Goal: Information Seeking & Learning: Find contact information

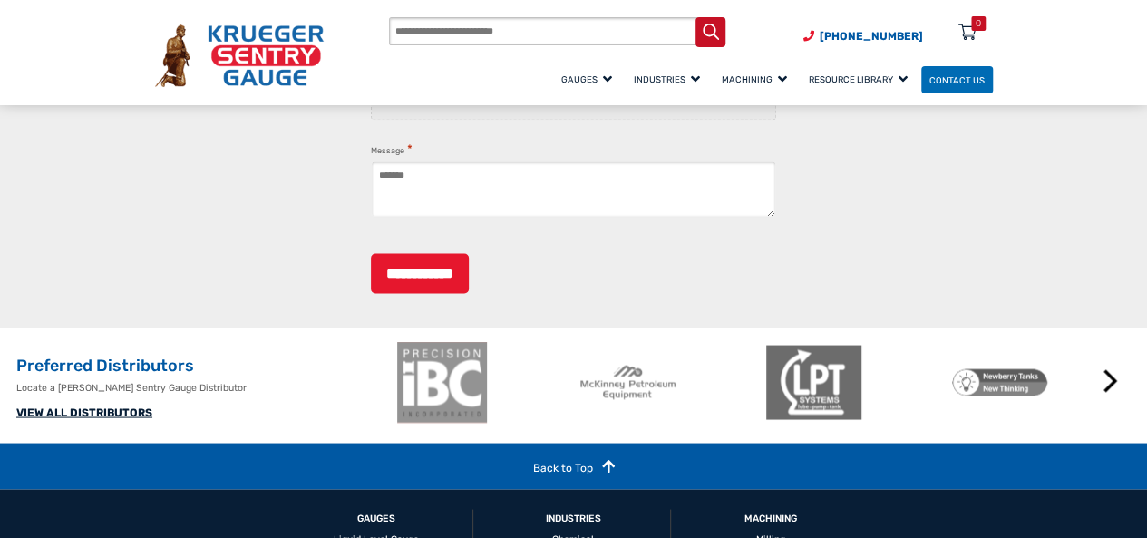
scroll to position [1796, 0]
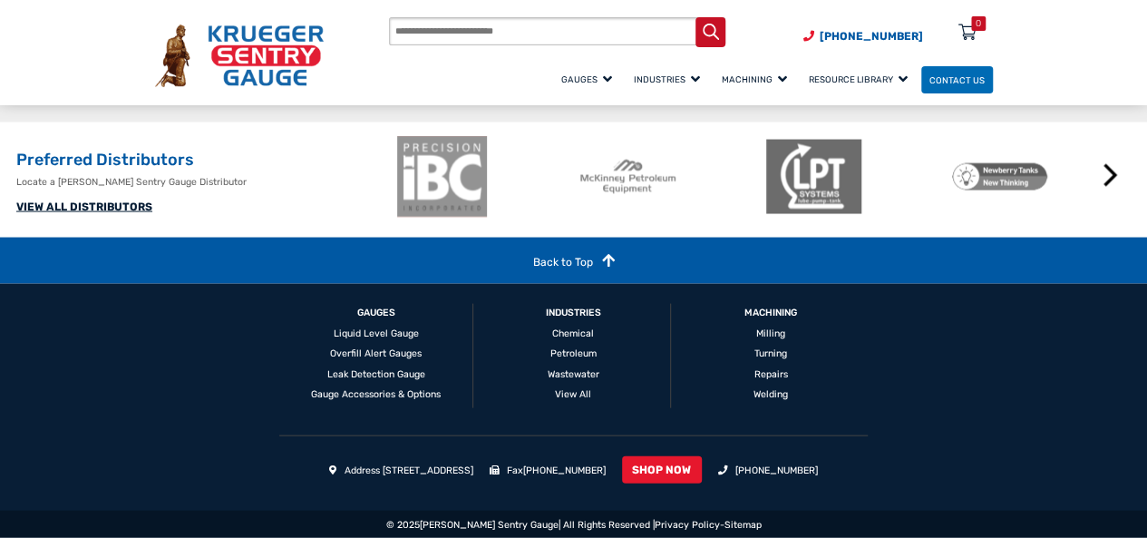
click at [109, 200] on link "VIEW ALL DISTRIBUTORS" at bounding box center [84, 206] width 136 height 13
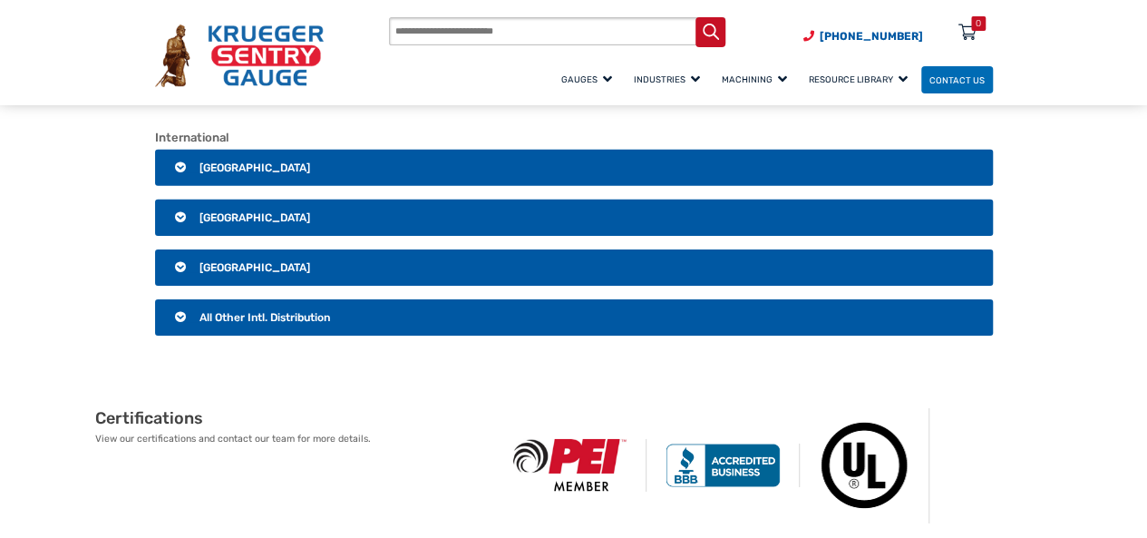
scroll to position [2775, 0]
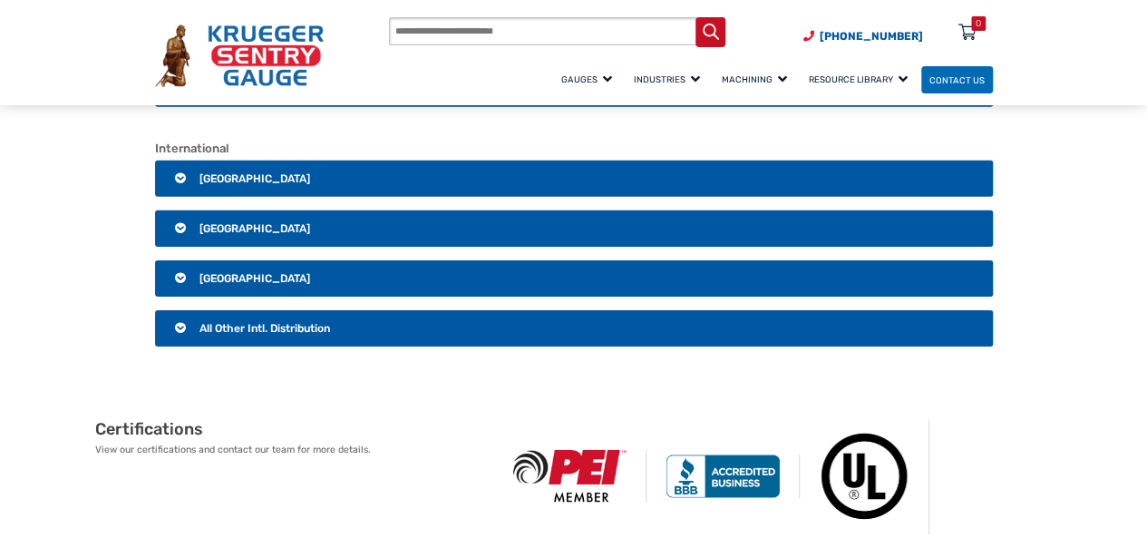
click at [254, 161] on h3 "Canada" at bounding box center [574, 179] width 838 height 36
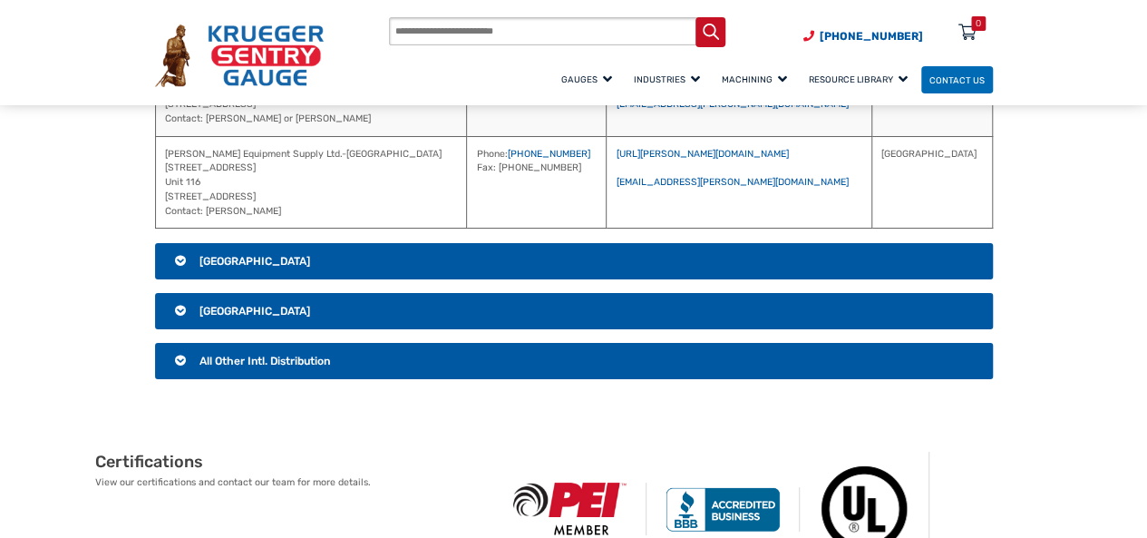
scroll to position [3379, 0]
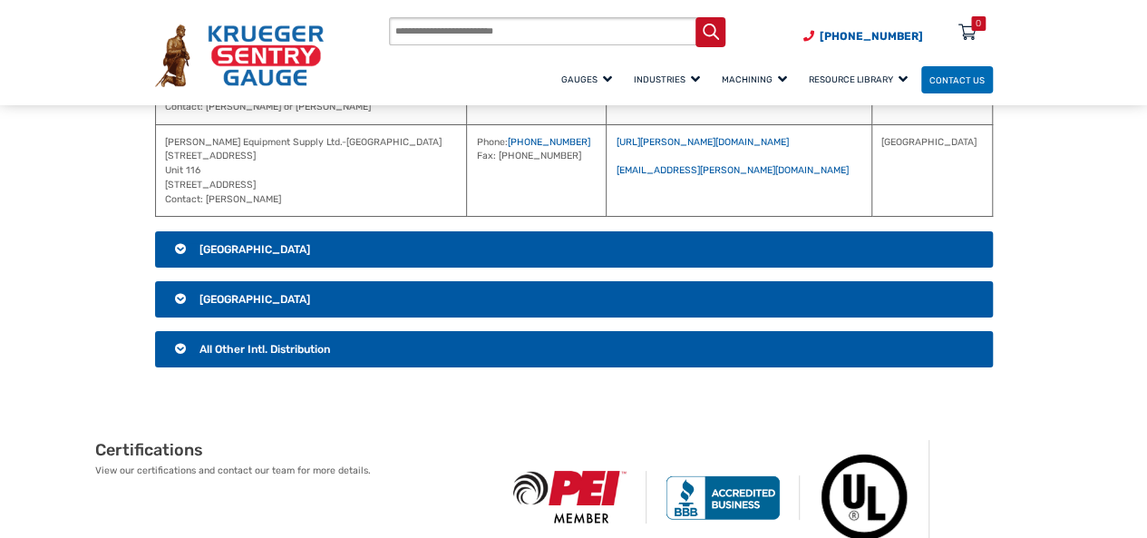
click at [282, 231] on h3 "Mexico" at bounding box center [574, 249] width 838 height 36
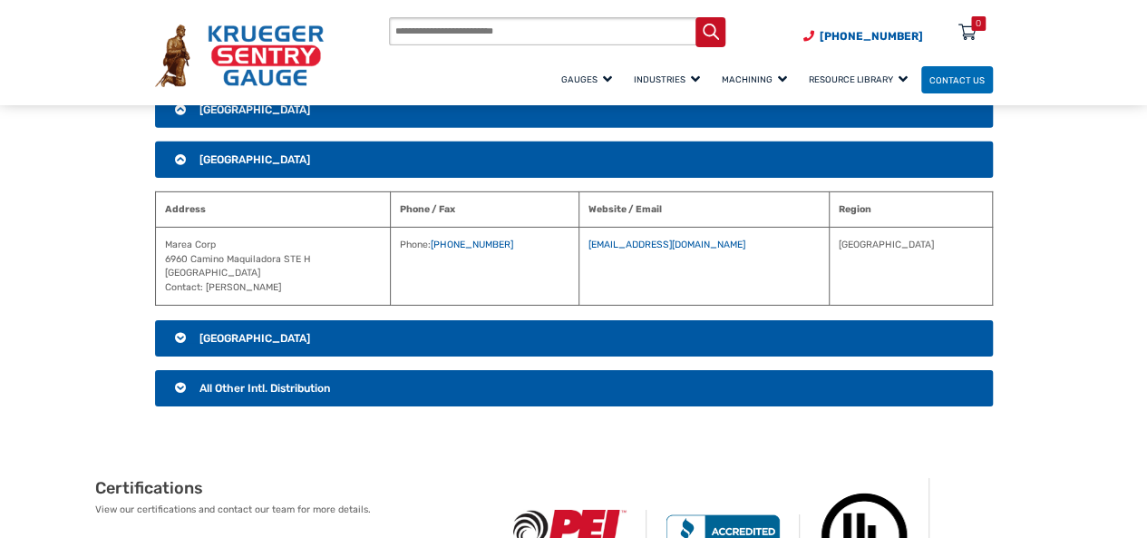
scroll to position [2871, 0]
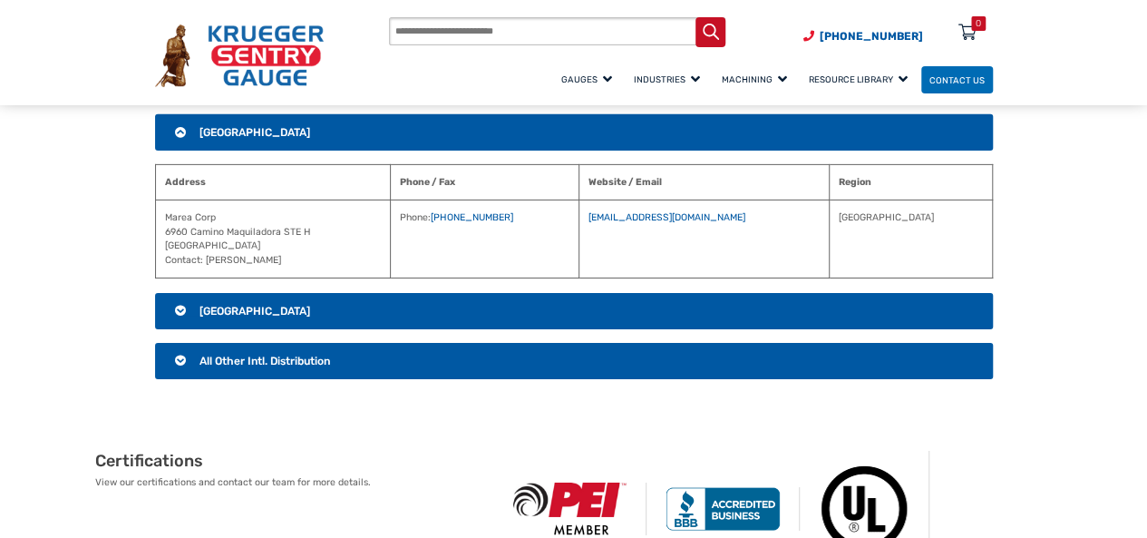
click at [278, 293] on h3 "Australia" at bounding box center [574, 311] width 838 height 36
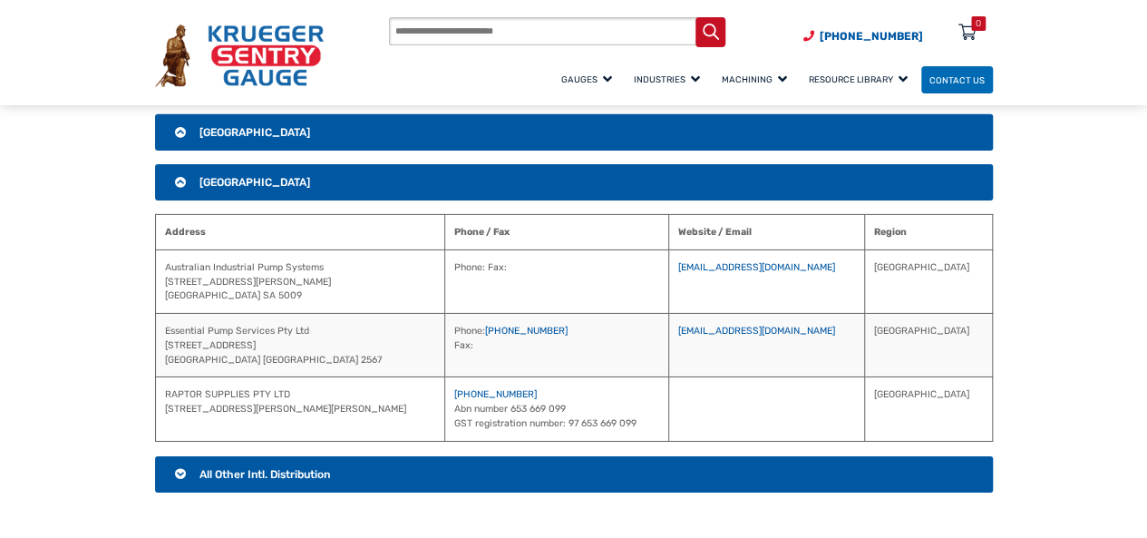
click at [266, 468] on span "All Other Intl. Distribution" at bounding box center [265, 474] width 131 height 13
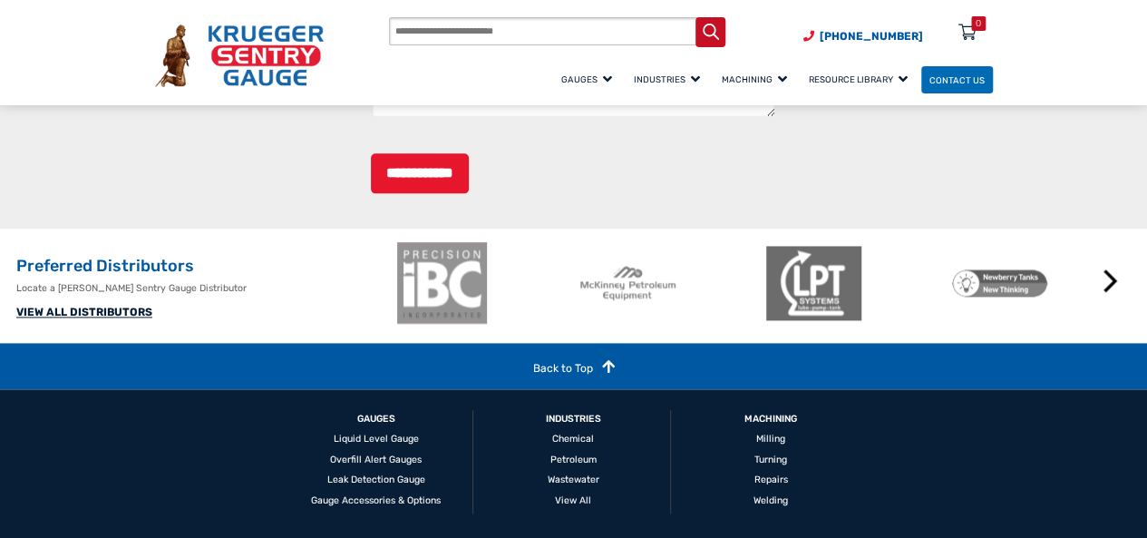
scroll to position [4634, 0]
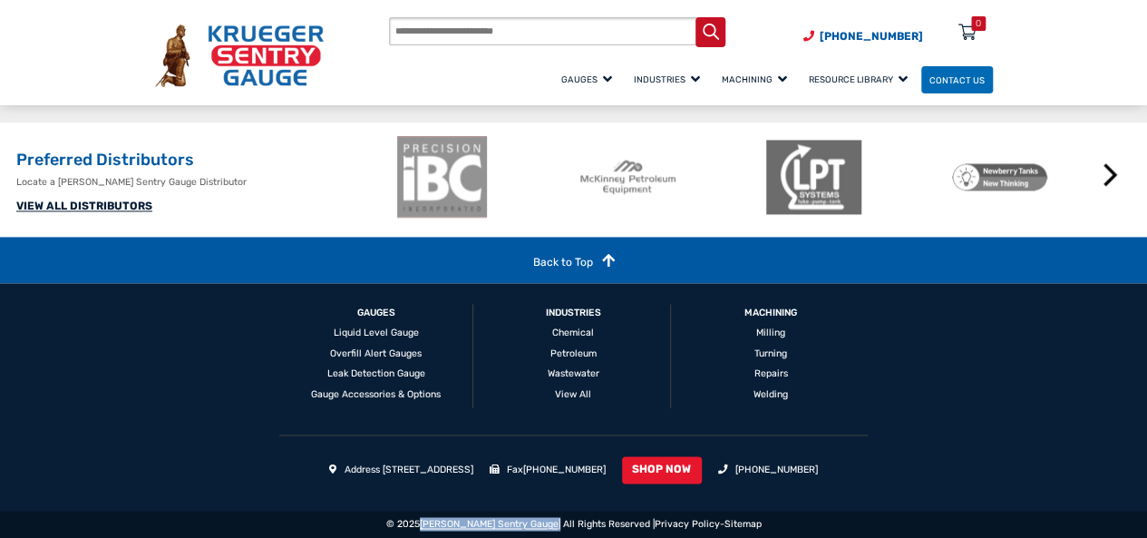
drag, startPoint x: 538, startPoint y: 522, endPoint x: 453, endPoint y: 520, distance: 84.4
click at [444, 521] on div "© 2025 Krueger Sentry Gauge | All Rights Reserved | Privacy Policy - Sitemap" at bounding box center [573, 524] width 1147 height 27
copy div "rueger Sentry Gauge"
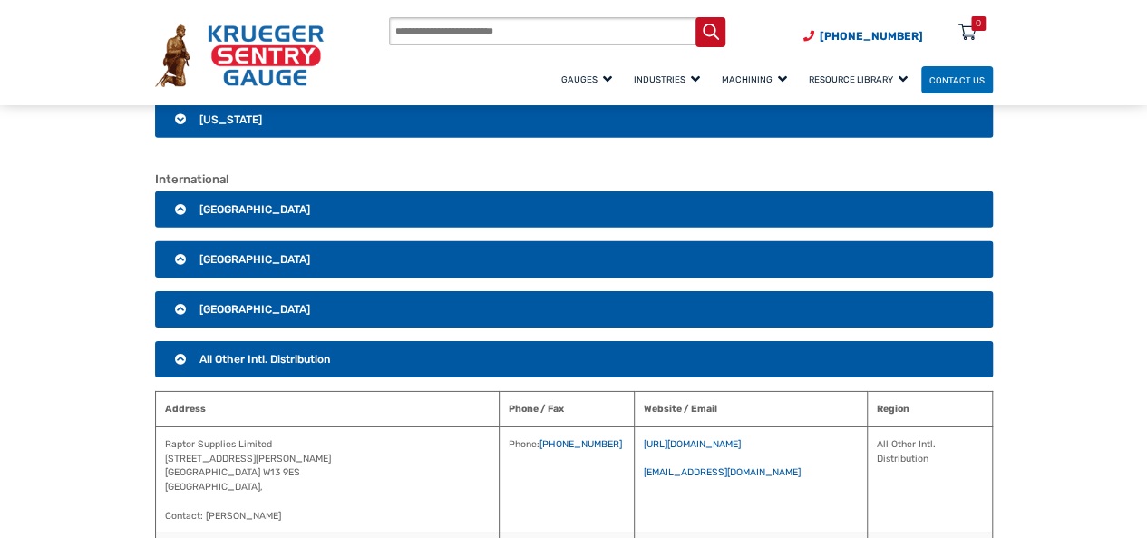
scroll to position [2788, 0]
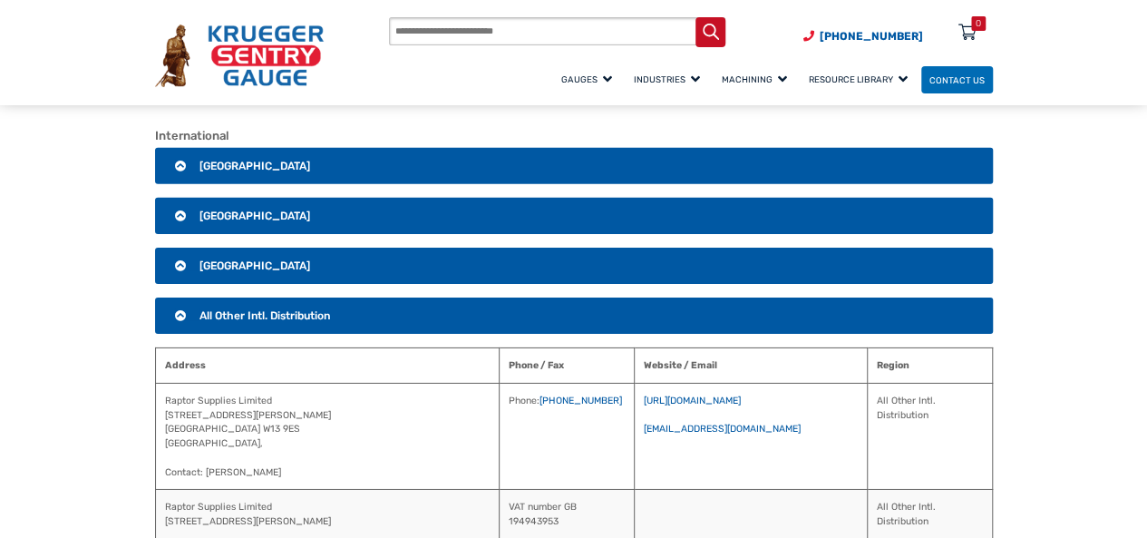
click at [360, 149] on h3 "Canada" at bounding box center [574, 166] width 838 height 36
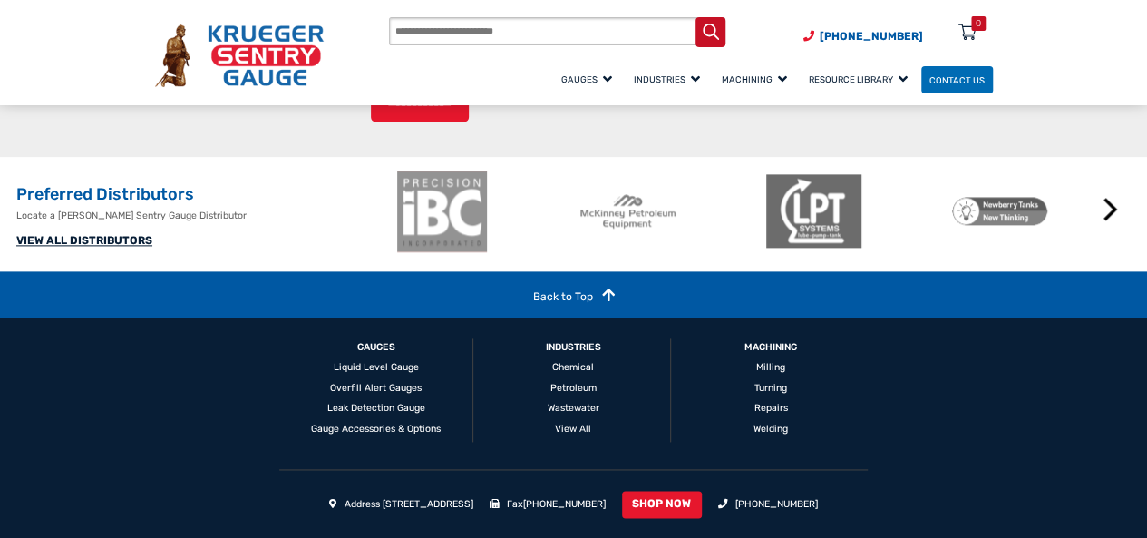
scroll to position [4585, 0]
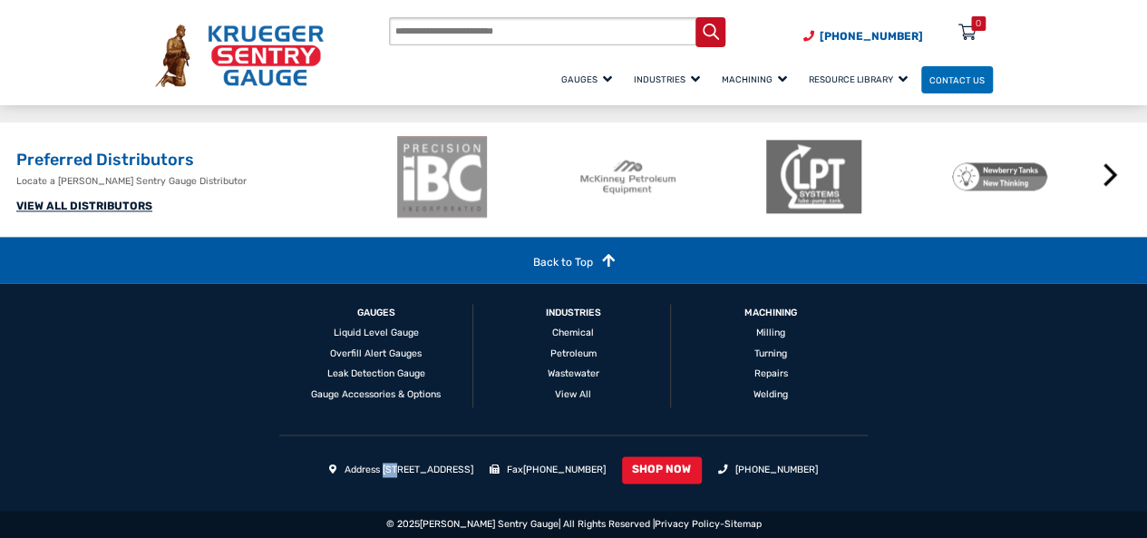
drag, startPoint x: 363, startPoint y: 473, endPoint x: 374, endPoint y: 473, distance: 10.9
click at [374, 473] on li "Address [STREET_ADDRESS]" at bounding box center [401, 470] width 144 height 15
click at [378, 472] on li "Address [STREET_ADDRESS]" at bounding box center [401, 470] width 144 height 15
drag, startPoint x: 431, startPoint y: 472, endPoint x: 357, endPoint y: 467, distance: 73.6
click at [357, 467] on li "Address [STREET_ADDRESS]" at bounding box center [401, 470] width 144 height 15
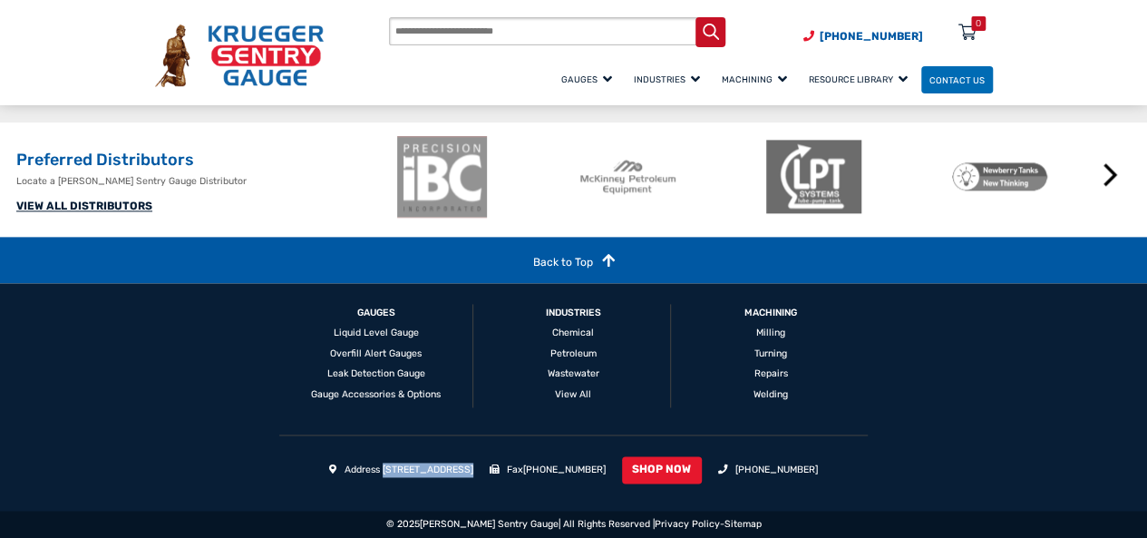
copy li "1873 Siesta Lane"
drag, startPoint x: 521, startPoint y: 468, endPoint x: 435, endPoint y: 467, distance: 86.2
click at [435, 467] on li "Address [STREET_ADDRESS]" at bounding box center [401, 470] width 144 height 15
copy li "Green Bay, WI 54313"
click at [259, 205] on p "VIEW ALL DISTRIBUTORS" at bounding box center [202, 206] width 372 height 16
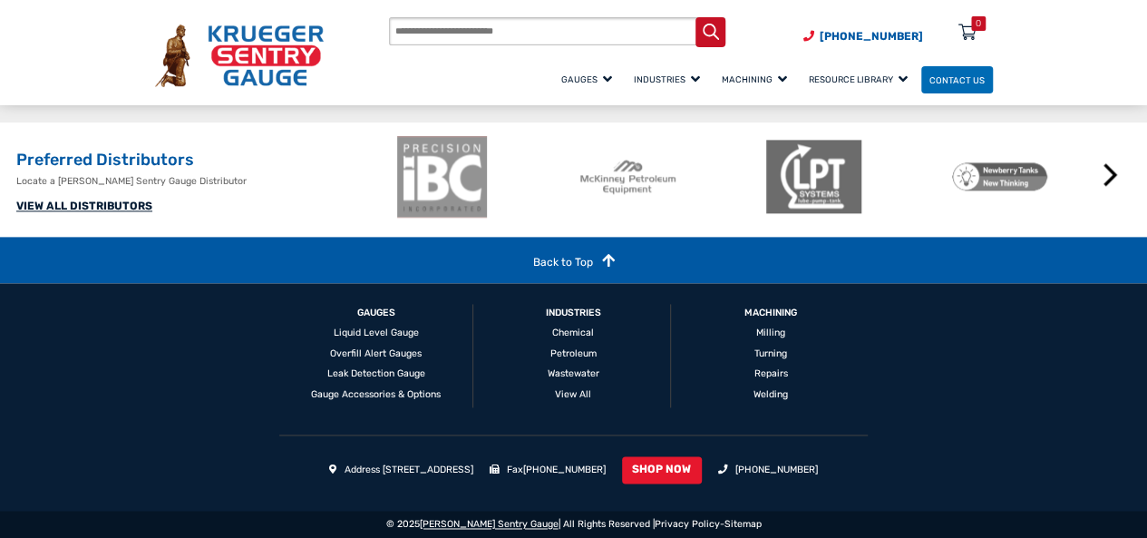
drag, startPoint x: 414, startPoint y: 524, endPoint x: 536, endPoint y: 525, distance: 121.5
click at [536, 525] on div "© 2025 Krueger Sentry Gauge | All Rights Reserved | Privacy Policy - Sitemap" at bounding box center [573, 524] width 1147 height 27
copy div "2025 Krueger Sentry Gauge"
click at [153, 349] on div "GAUGES Liquid Level Gauge Overfill Alert Gauges Leak Detection Gauge Gauge Acce…" at bounding box center [574, 397] width 871 height 228
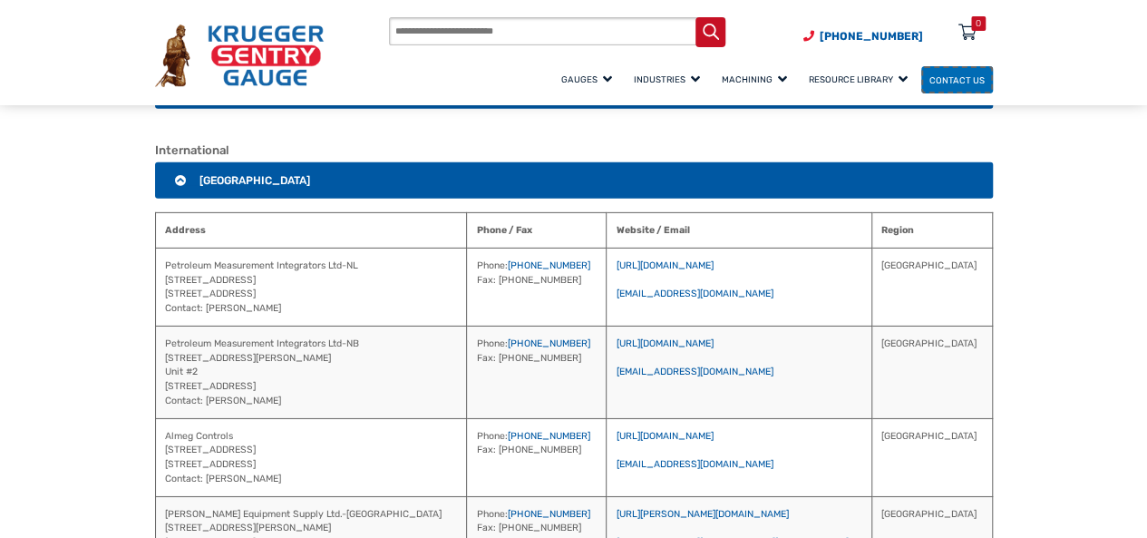
scroll to position [2804, 0]
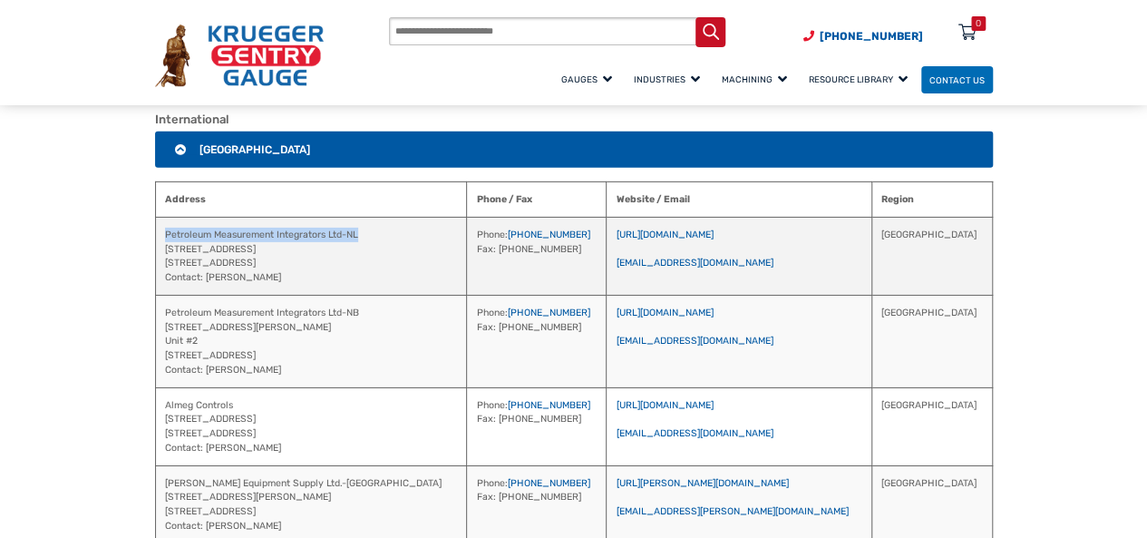
drag, startPoint x: 368, startPoint y: 215, endPoint x: 165, endPoint y: 220, distance: 203.2
click at [165, 220] on td "Petroleum Measurement Integrators Ltd-NL 26 Old Placentia Road Mount Pearl, NL,…" at bounding box center [311, 256] width 312 height 78
copy td "Petroleum Measurement Integrators Ltd-NL"
drag, startPoint x: 804, startPoint y: 244, endPoint x: 667, endPoint y: 246, distance: 137.9
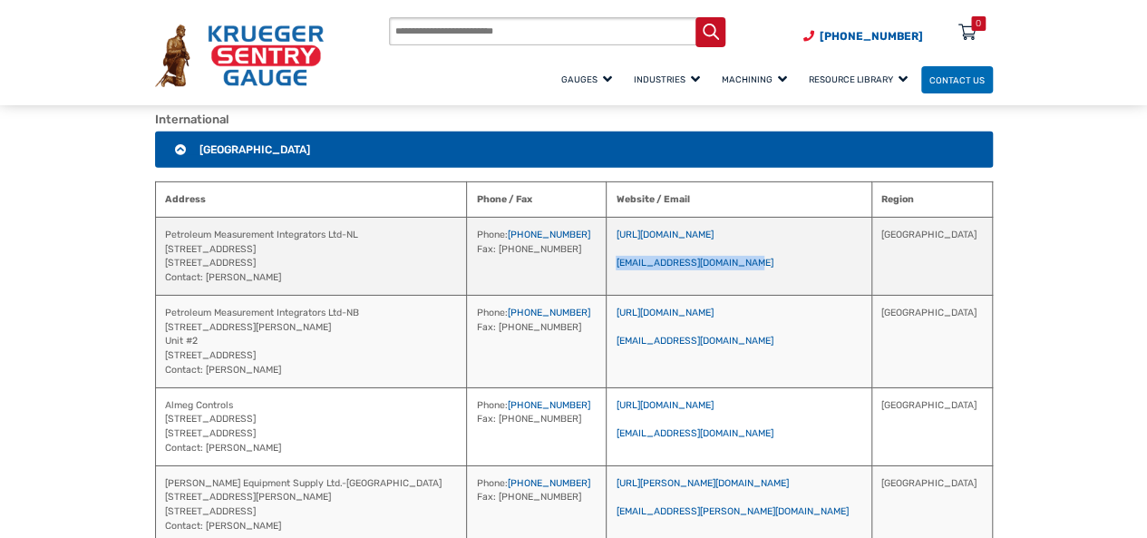
click at [667, 246] on td "https://www.pmintegrators.com jhiscock@pmintegrators.com" at bounding box center [739, 256] width 265 height 78
copy link "jhiscock@pmintegrators.com"
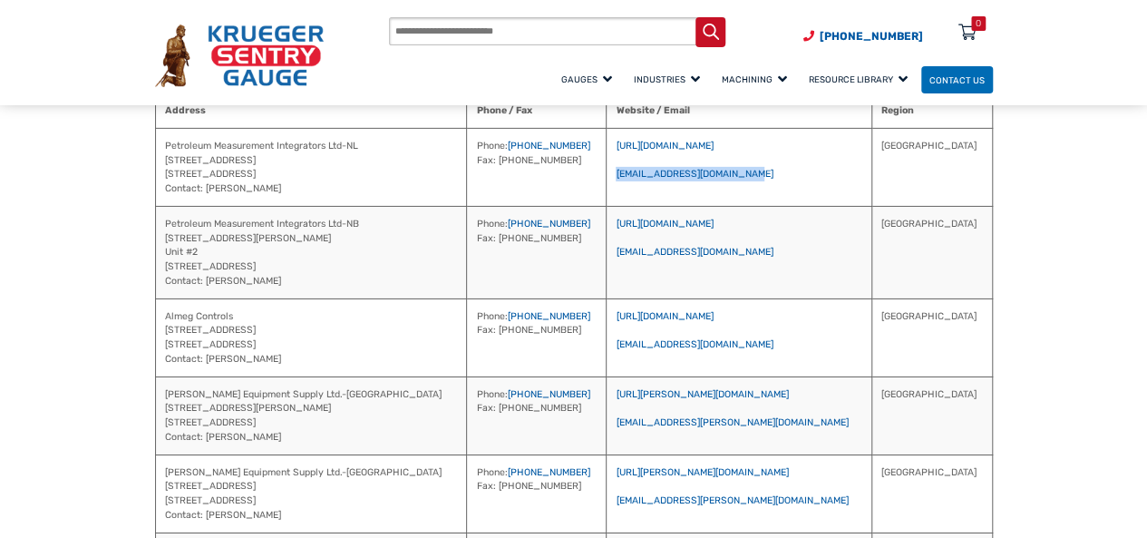
scroll to position [2917, 0]
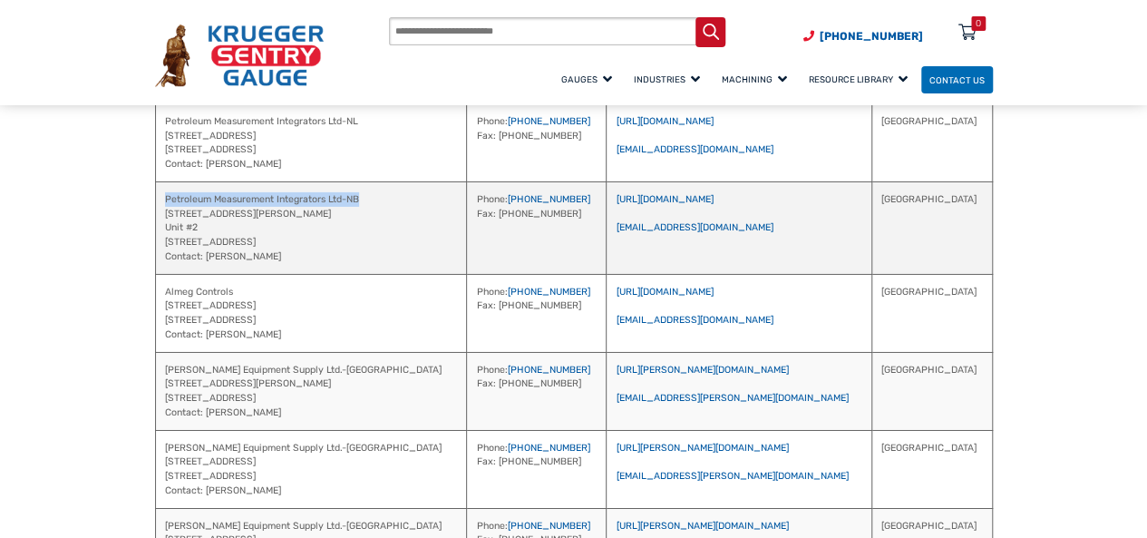
drag, startPoint x: 373, startPoint y: 183, endPoint x: 162, endPoint y: 180, distance: 210.4
click at [162, 181] on td "Petroleum Measurement Integrators Ltd-NB 120 Melissa Street Unit #2 Fredericton…" at bounding box center [311, 227] width 312 height 93
copy td "Petroleum Measurement Integrators Ltd-NB"
drag, startPoint x: 812, startPoint y: 209, endPoint x: 667, endPoint y: 214, distance: 144.3
click at [667, 214] on td "https://www.pmintegrators.com/ gsteeves@pmintegrators.com" at bounding box center [739, 227] width 265 height 93
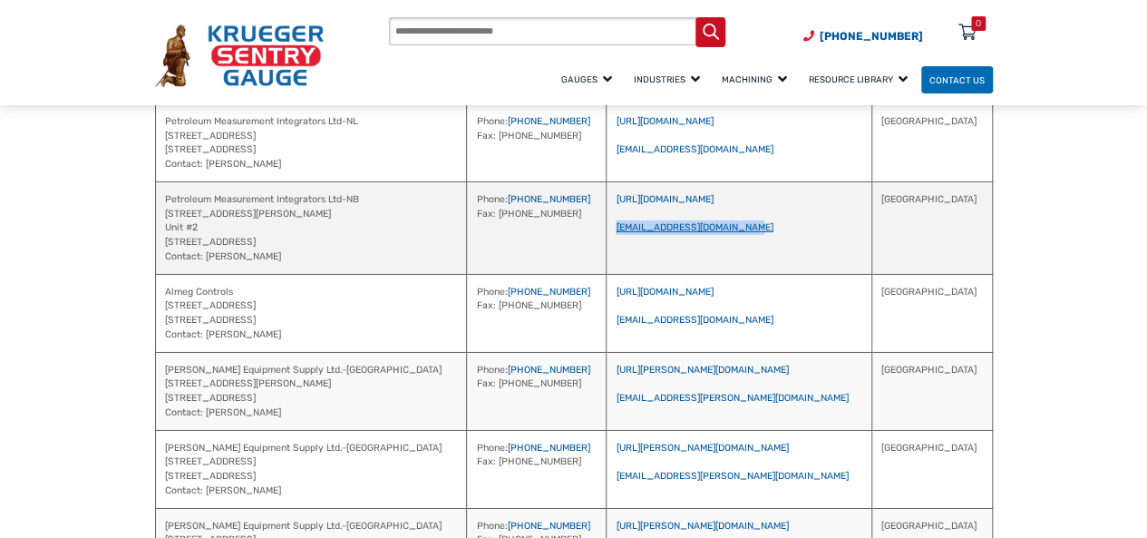
copy link "gsteeves@pmintegrators.com"
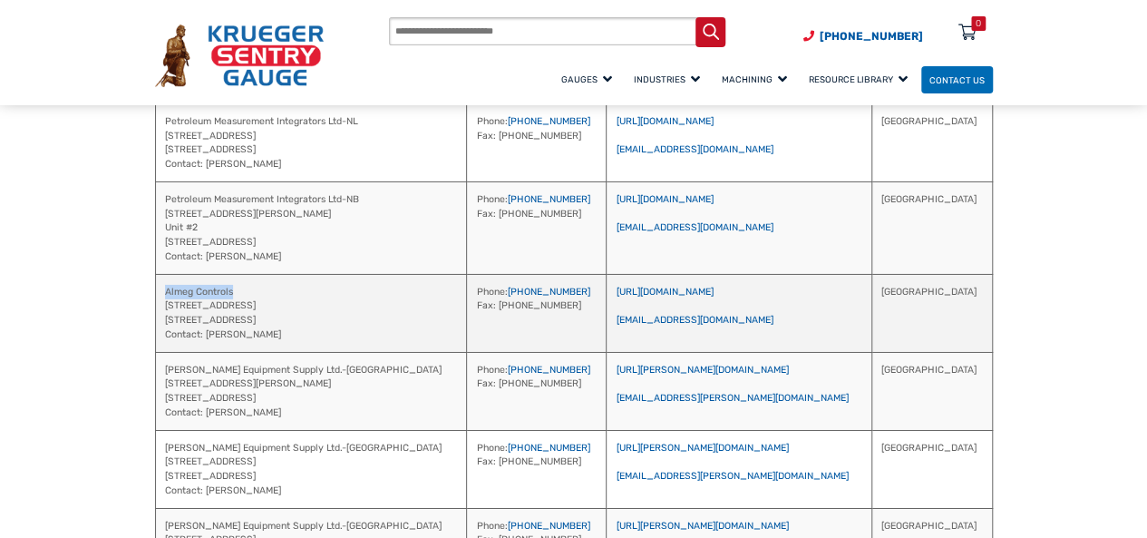
drag, startPoint x: 247, startPoint y: 272, endPoint x: 157, endPoint y: 274, distance: 89.8
click at [157, 274] on td "Almeg Controls 3670 B Highway 518 West Sprucedale, Ontario, Ca P0A 1Y0 Contact:…" at bounding box center [311, 313] width 312 height 78
copy td "Almeg Controls"
drag, startPoint x: 789, startPoint y: 302, endPoint x: 702, endPoint y: 297, distance: 87.2
click at [668, 300] on td "https://www.almegcontrols.com/ info@almegcontrols.com" at bounding box center [739, 313] width 265 height 78
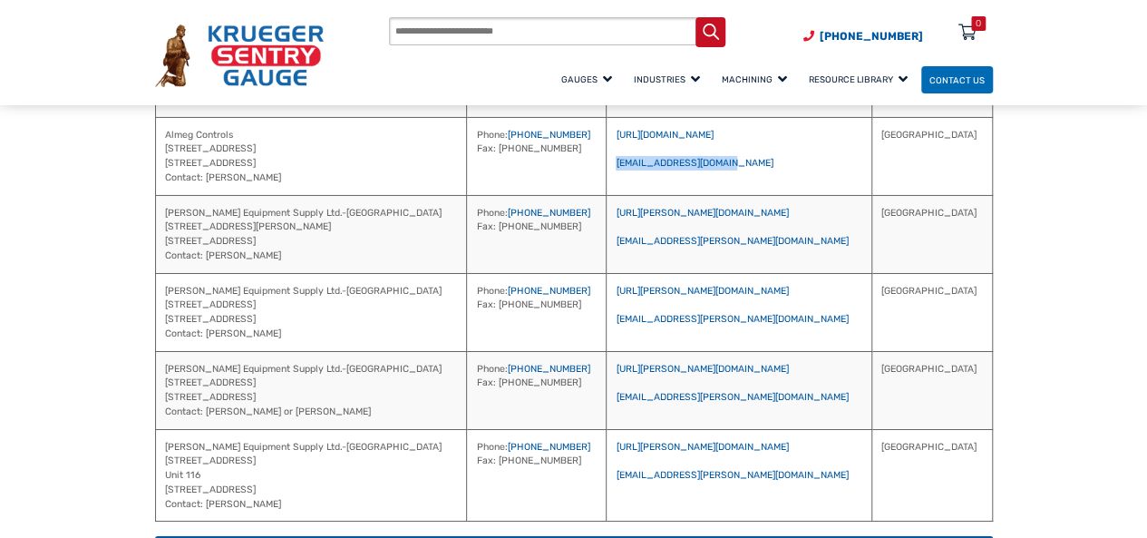
scroll to position [3086, 0]
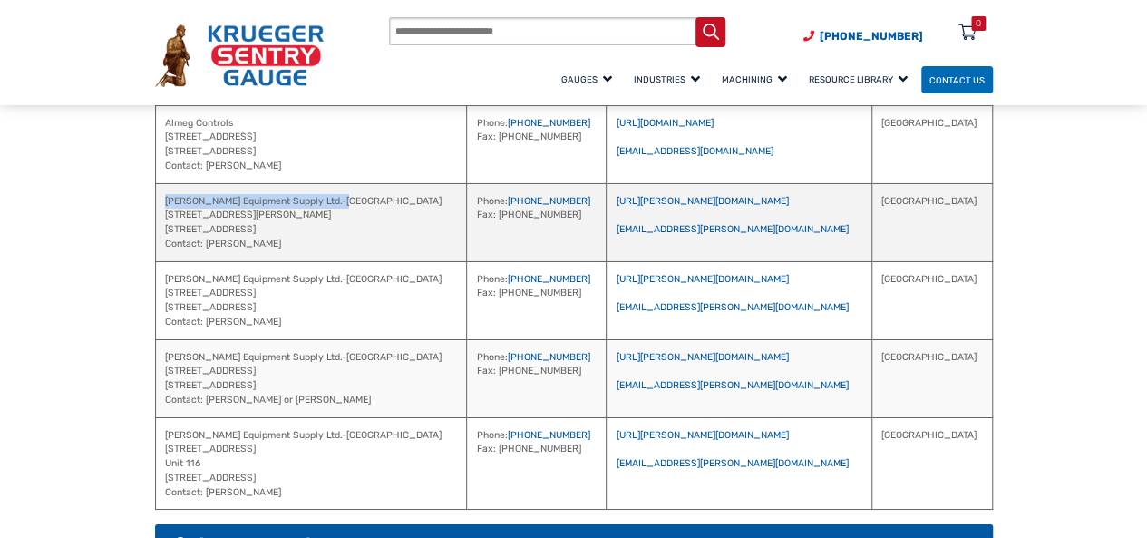
drag, startPoint x: 342, startPoint y: 180, endPoint x: 160, endPoint y: 186, distance: 182.4
click at [160, 186] on td "Keller Equipment Supply Ltd.-Winnipeg 212 Hutchings St Winnipeg, MB, Ca R2X 2Y2…" at bounding box center [311, 222] width 312 height 78
drag, startPoint x: 767, startPoint y: 210, endPoint x: 669, endPoint y: 209, distance: 97.9
click at [669, 209] on td "https://keller.ca/ jthiessen@keller.ca" at bounding box center [739, 222] width 265 height 78
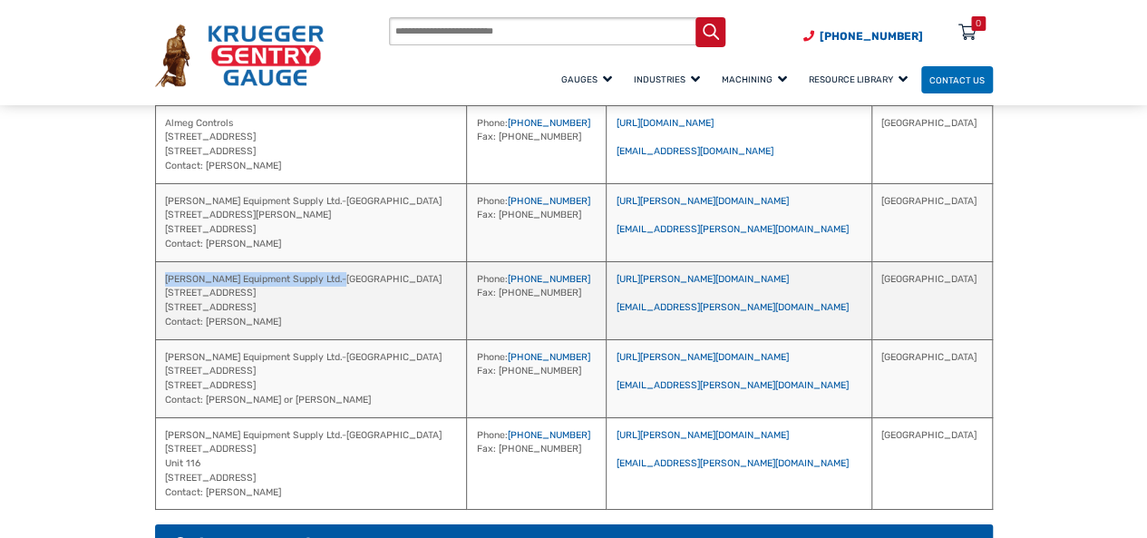
drag, startPoint x: 337, startPoint y: 259, endPoint x: 161, endPoint y: 256, distance: 176.0
click at [161, 261] on td "Keller Equipment Supply Ltd.-Calgary 1228 - 26 Avenue SE Calgary, AB, Ca T2G 5S…" at bounding box center [311, 300] width 312 height 78
drag, startPoint x: 755, startPoint y: 287, endPoint x: 669, endPoint y: 293, distance: 85.5
click at [669, 293] on td "https://keller.ca/ dcooke@keller.ca" at bounding box center [739, 300] width 265 height 78
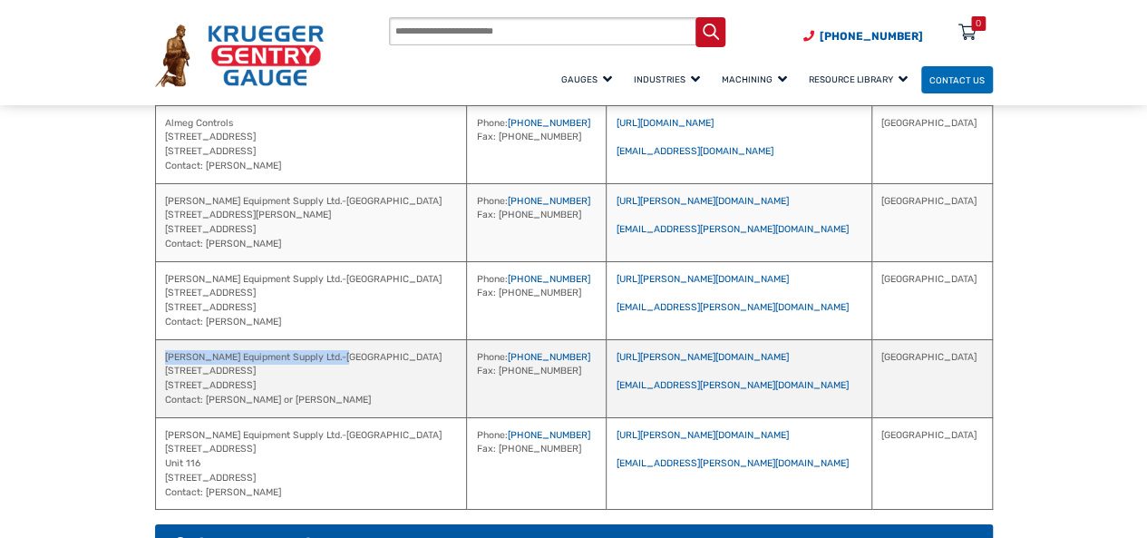
drag, startPoint x: 353, startPoint y: 338, endPoint x: 165, endPoint y: 335, distance: 187.8
click at [165, 339] on td "Keller Equipment Supply Ltd.-Edmonton 14522 123rd Ave. Edmonton, AB, Ca T5L 2Y3…" at bounding box center [311, 378] width 312 height 78
drag, startPoint x: 752, startPoint y: 365, endPoint x: 667, endPoint y: 365, distance: 84.3
click at [667, 365] on td "https://keller.ca/ dkeller@keller.ca" at bounding box center [739, 378] width 265 height 78
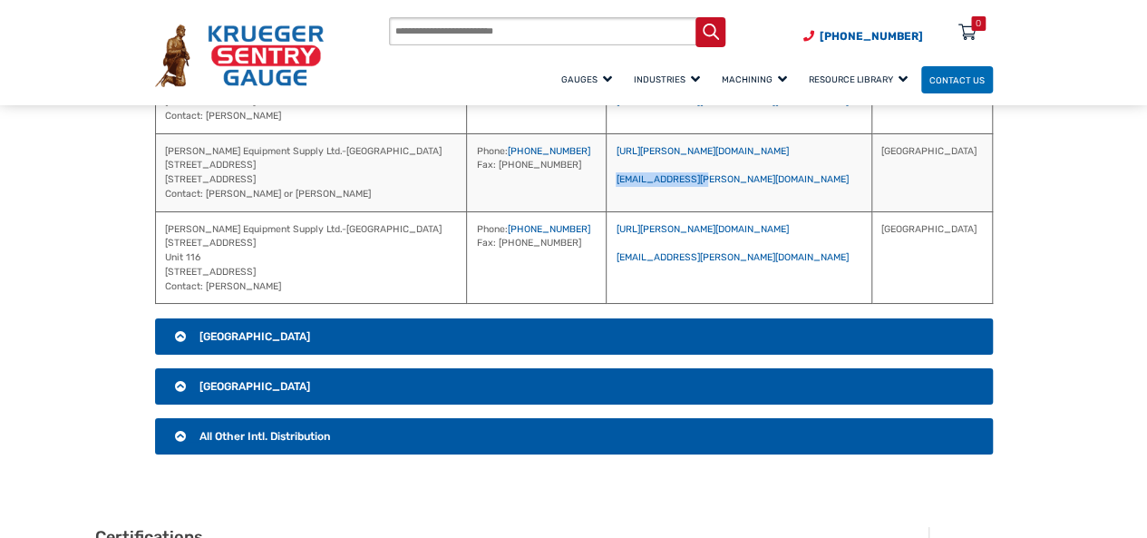
scroll to position [3316, 0]
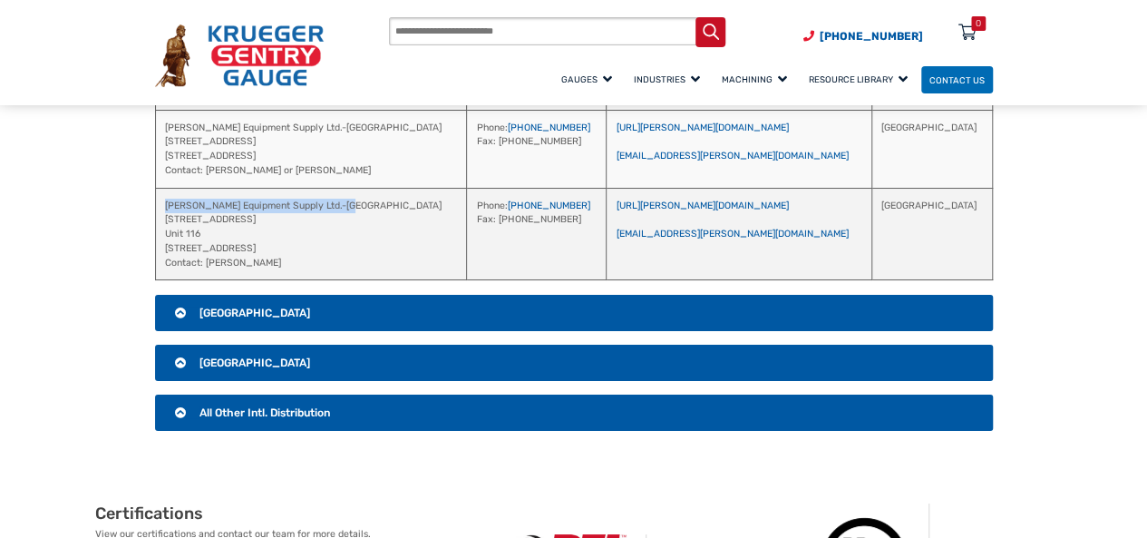
drag, startPoint x: 355, startPoint y: 181, endPoint x: 163, endPoint y: 187, distance: 192.3
click at [163, 188] on td "Keller Equipment Supply Ltd.-Vancouver 1525 Broadway St Unit 116 Port Coquitlam…" at bounding box center [311, 234] width 312 height 93
drag, startPoint x: 749, startPoint y: 213, endPoint x: 673, endPoint y: 213, distance: 76.2
click at [673, 213] on td "https://keller.ca/ djago@keller.ca" at bounding box center [739, 234] width 265 height 93
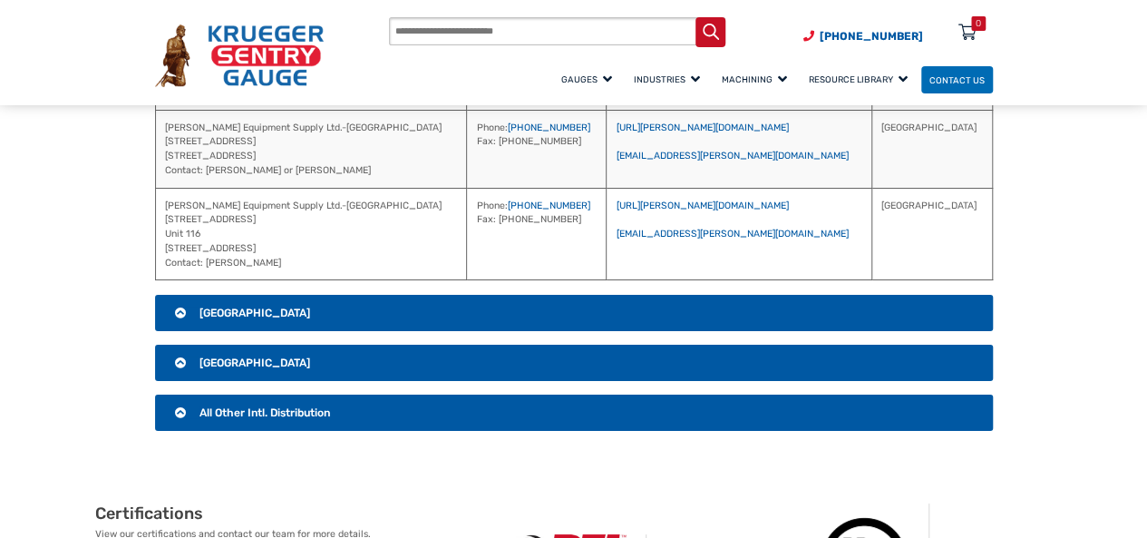
click at [267, 295] on h3 "Mexico" at bounding box center [574, 313] width 838 height 36
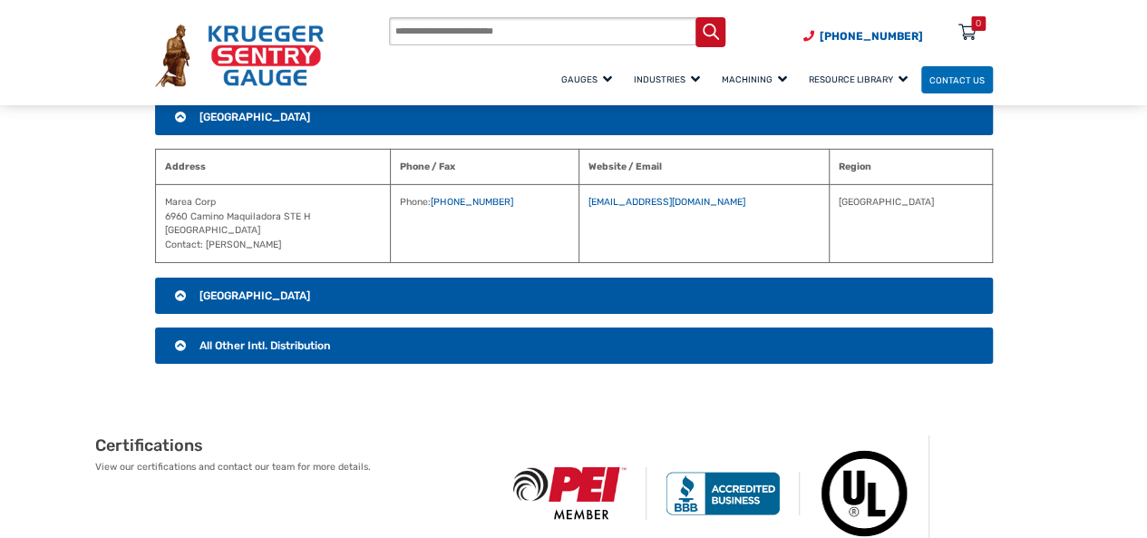
scroll to position [2893, 0]
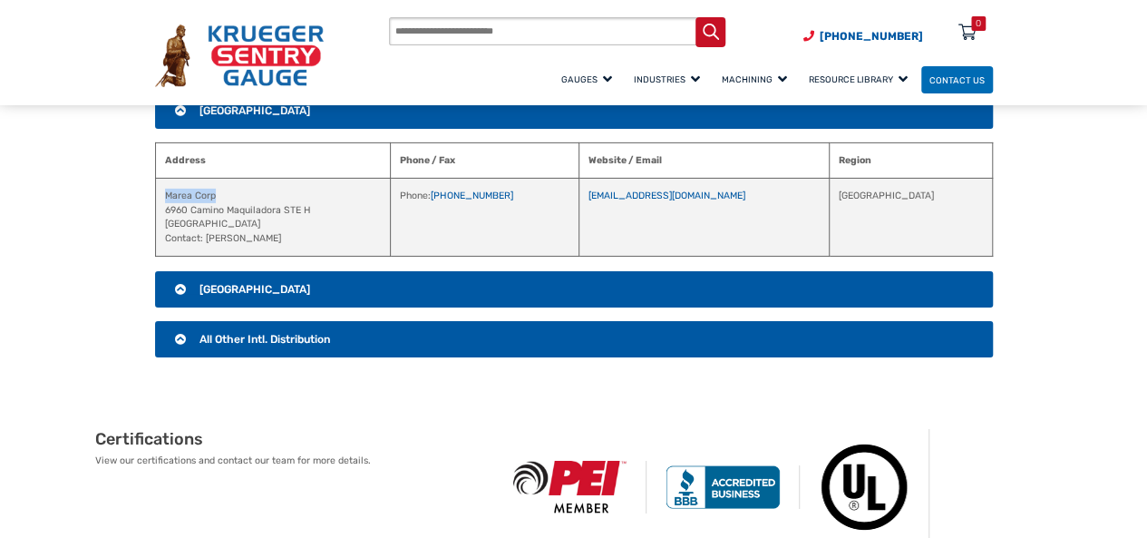
drag, startPoint x: 225, startPoint y: 176, endPoint x: 164, endPoint y: 171, distance: 60.9
click at [164, 178] on td "Marea Corp 6960 Camino Maquiladora STE H San Diego, CA 92154 Contact: Raul Farf…" at bounding box center [272, 217] width 235 height 78
drag, startPoint x: 788, startPoint y: 178, endPoint x: 667, endPoint y: 175, distance: 121.6
click at [667, 178] on td "mareareacorp@gmail.com" at bounding box center [704, 217] width 250 height 78
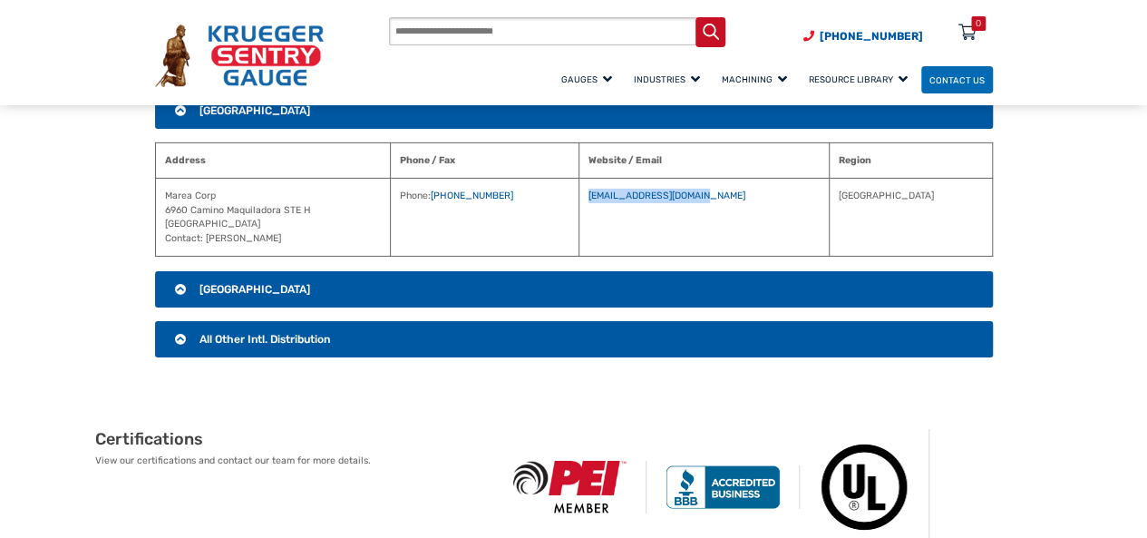
click at [323, 271] on h3 "Australia" at bounding box center [574, 289] width 838 height 36
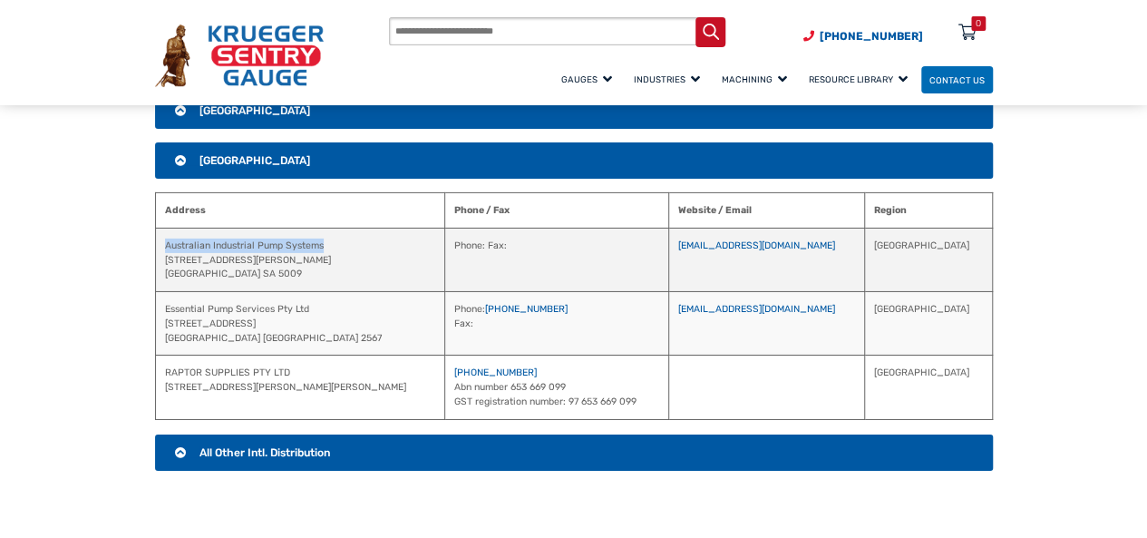
drag, startPoint x: 334, startPoint y: 228, endPoint x: 161, endPoint y: 229, distance: 172.3
click at [161, 229] on td "Australian Industrial Pump Systems 53 Wodonga St Beverly Adelaide SA 5009" at bounding box center [300, 259] width 290 height 63
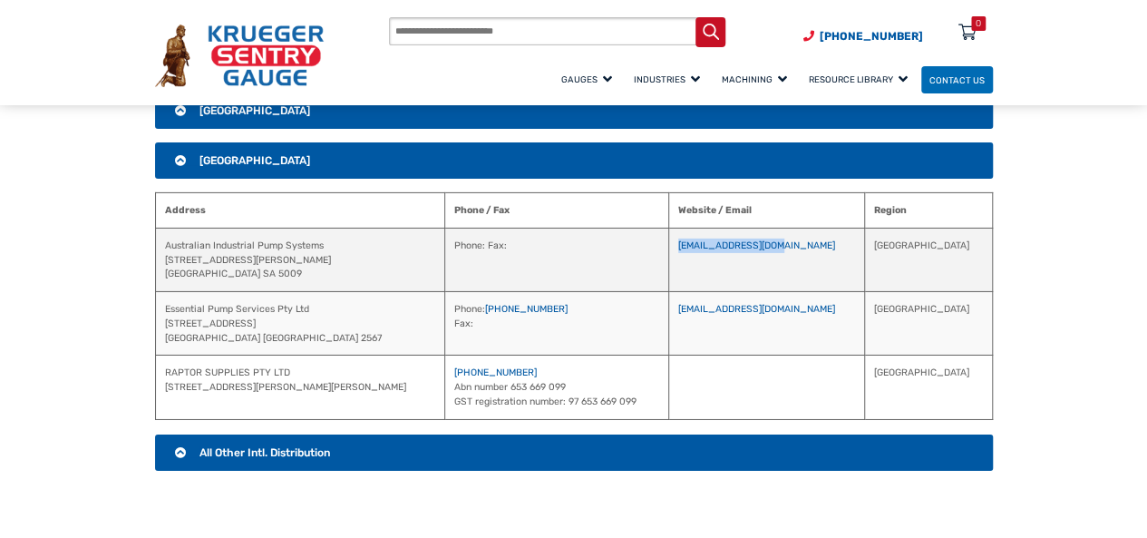
drag, startPoint x: 852, startPoint y: 224, endPoint x: 742, endPoint y: 224, distance: 110.6
click at [742, 228] on td "info@aipumps.com.au" at bounding box center [767, 259] width 196 height 63
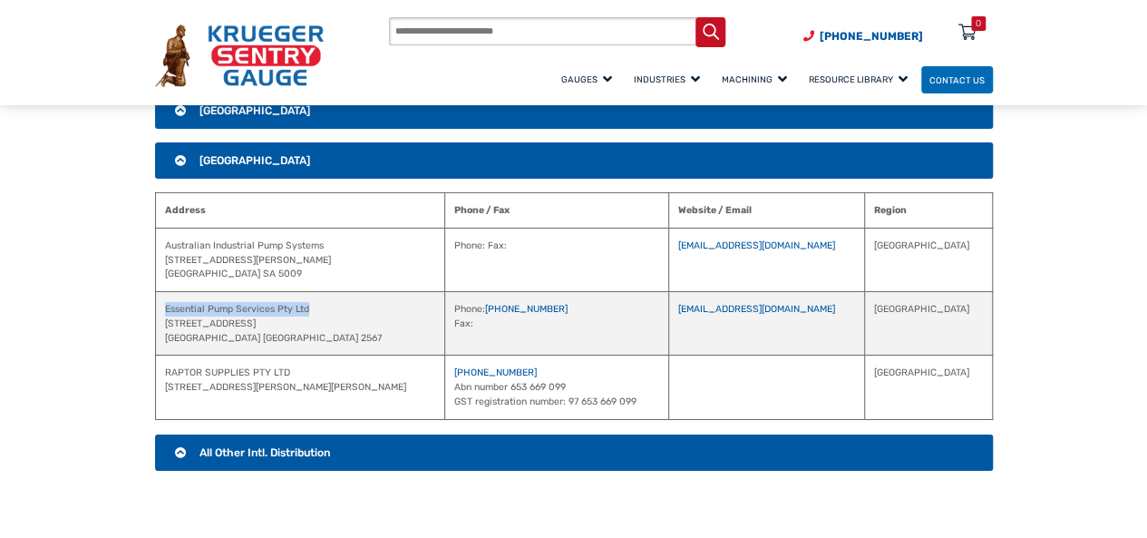
drag, startPoint x: 324, startPoint y: 286, endPoint x: 161, endPoint y: 293, distance: 162.5
click at [161, 293] on td "Essential Pump Services Pty Ltd Unit 5 14 Porrende Street, Narellan Australia N…" at bounding box center [300, 323] width 290 height 63
drag, startPoint x: 852, startPoint y: 290, endPoint x: 746, endPoint y: 293, distance: 106.1
click at [746, 293] on td "service@eps-group.au" at bounding box center [767, 323] width 196 height 63
click at [286, 446] on span "All Other Intl. Distribution" at bounding box center [265, 452] width 131 height 13
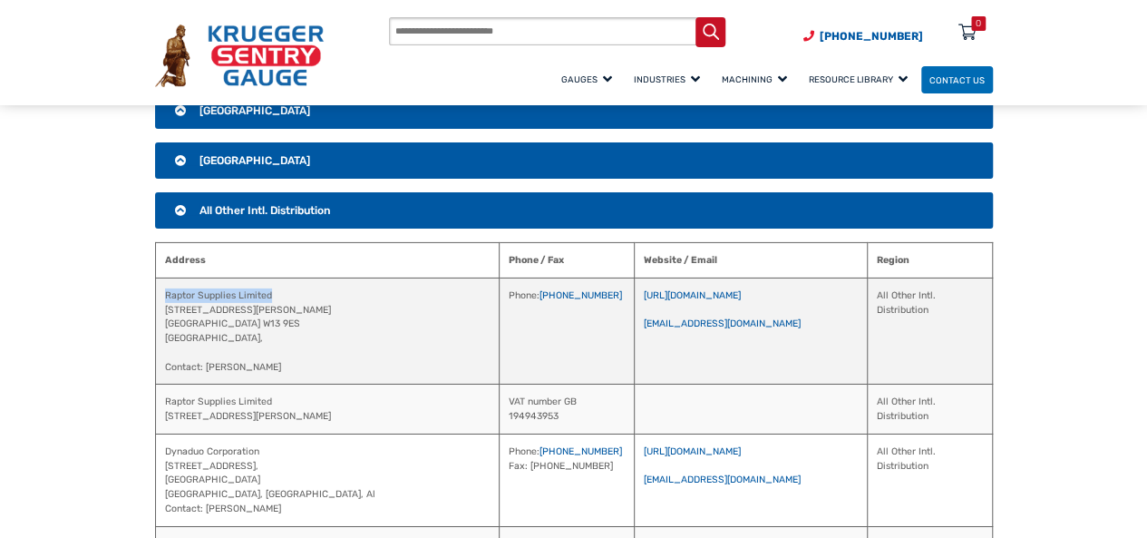
drag, startPoint x: 285, startPoint y: 273, endPoint x: 165, endPoint y: 278, distance: 119.8
click at [165, 278] on td "Raptor Supplies Limited 6 Hessel Rd London W13 9ES United Kingdom, Contact: Sau…" at bounding box center [327, 331] width 344 height 107
drag, startPoint x: 740, startPoint y: 306, endPoint x: 604, endPoint y: 309, distance: 136.1
click at [634, 309] on td "https://www.raptorsupplies.com/ saurabh@raptorsupplies.com" at bounding box center [750, 331] width 233 height 107
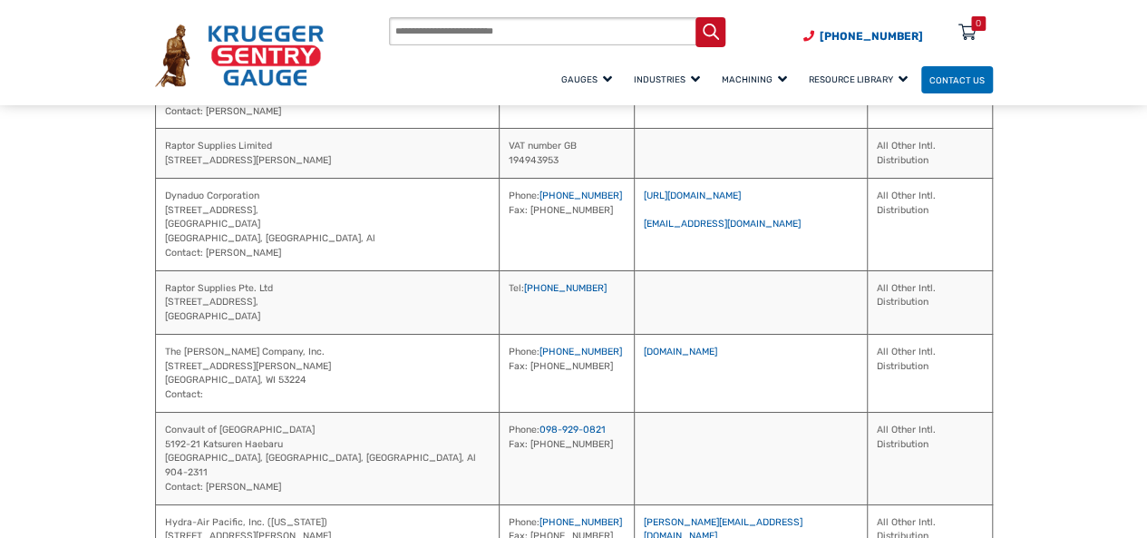
scroll to position [3156, 0]
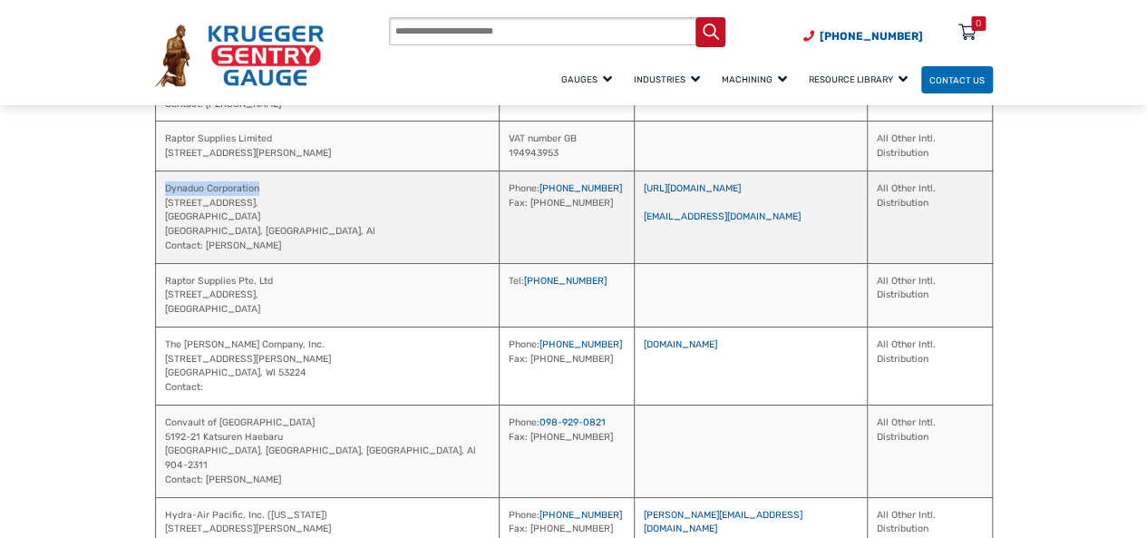
drag, startPoint x: 263, startPoint y: 168, endPoint x: 189, endPoint y: 170, distance: 74.4
click at [161, 170] on td "Dynaduo Corporation 124A, Jalan Cengai, Taman Melodies, 80250 Johor Bahru Johor…" at bounding box center [327, 216] width 344 height 93
click at [710, 196] on td "https://dynaduo.com/company.htm nick.tan@dynaduo.com" at bounding box center [750, 216] width 233 height 93
drag, startPoint x: 710, startPoint y: 196, endPoint x: 604, endPoint y: 202, distance: 106.3
click at [634, 202] on td "https://dynaduo.com/company.htm nick.tan@dynaduo.com" at bounding box center [750, 216] width 233 height 93
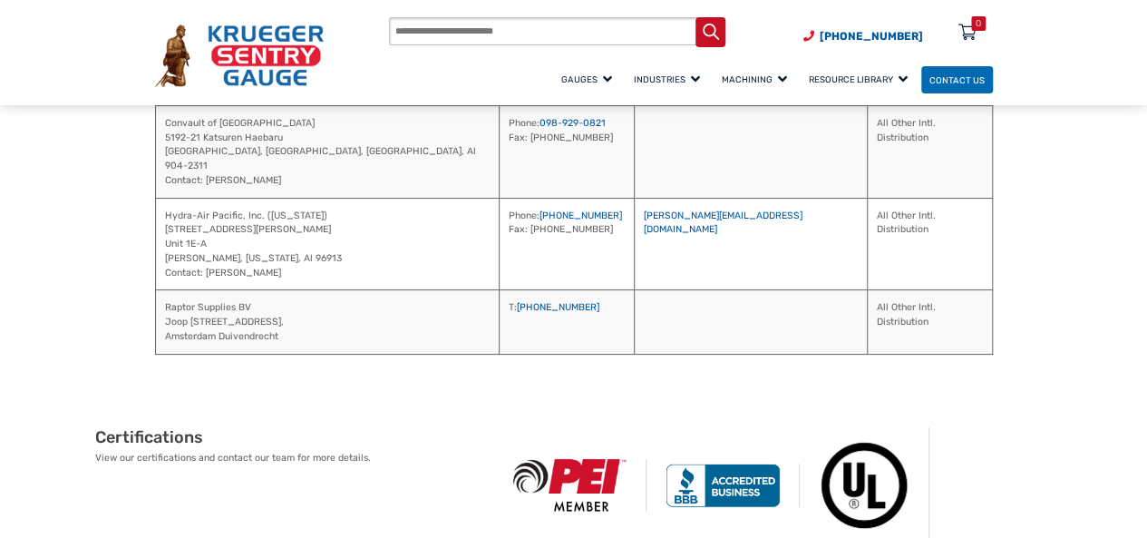
scroll to position [3462, 0]
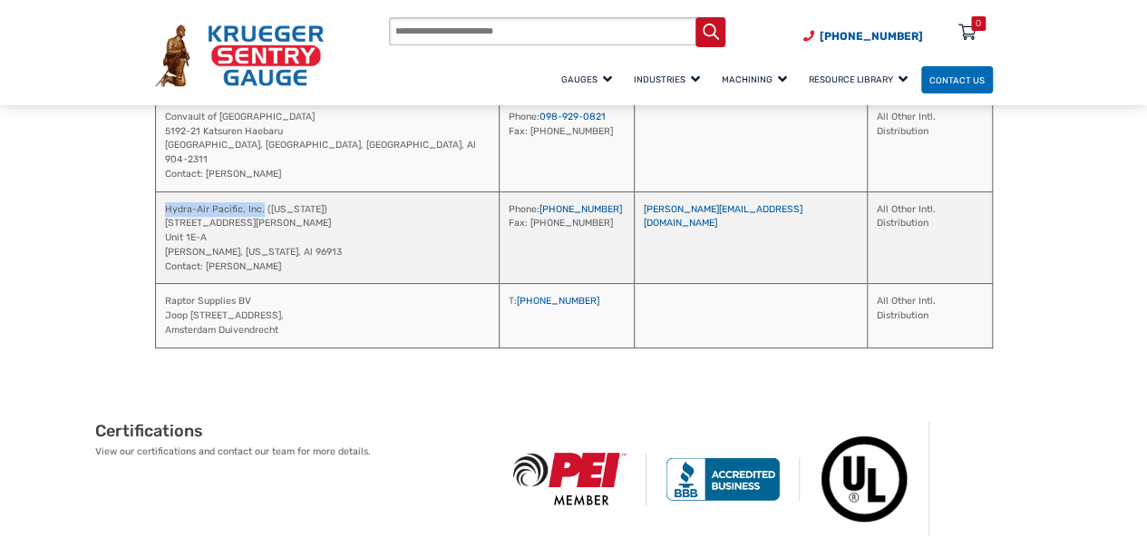
drag, startPoint x: 258, startPoint y: 175, endPoint x: 167, endPoint y: 173, distance: 90.7
click at [167, 191] on td "Hydra-Air Pacific, Inc. (GUAM) 209 E Harmon Industrial Park Rd Unit 1E-A Harmon…" at bounding box center [327, 237] width 344 height 93
click at [728, 191] on td "brian@hydraairpacific.com" at bounding box center [750, 237] width 233 height 93
drag, startPoint x: 728, startPoint y: 174, endPoint x: 596, endPoint y: 174, distance: 132.4
click at [634, 191] on td "brian@hydraairpacific.com" at bounding box center [750, 237] width 233 height 93
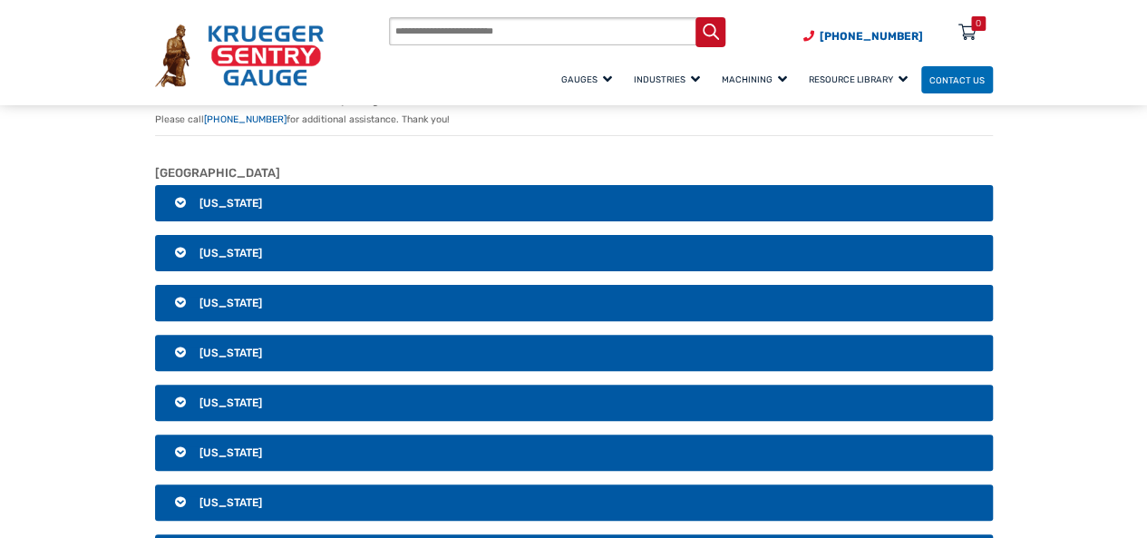
scroll to position [0, 0]
